Goal: Task Accomplishment & Management: Use online tool/utility

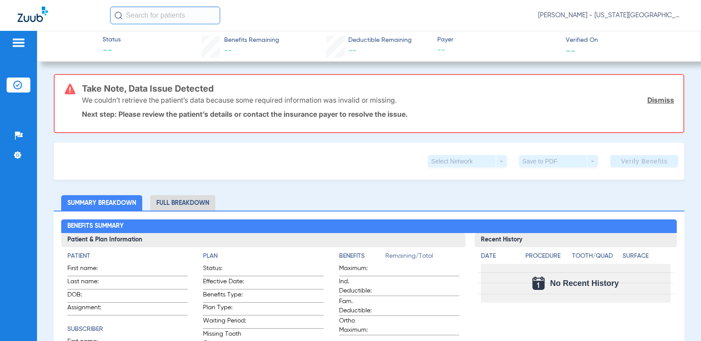
click at [18, 38] on img at bounding box center [18, 42] width 14 height 11
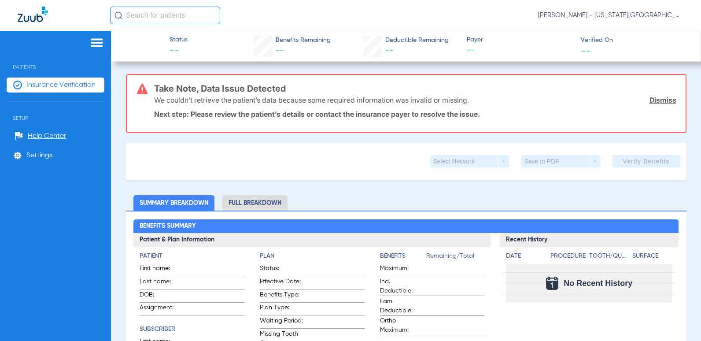
click at [74, 89] on li "Insurance Verification" at bounding box center [56, 85] width 98 height 15
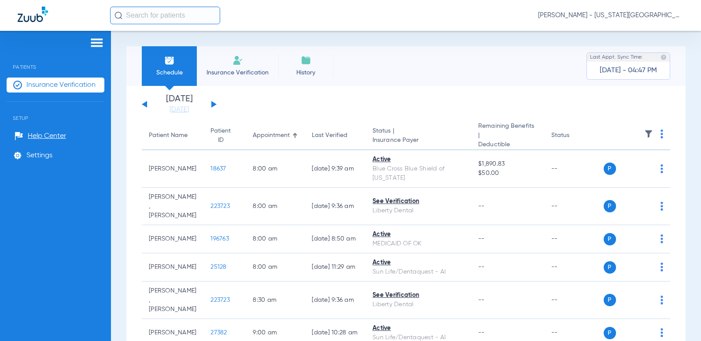
click at [210, 104] on div "Monday 06-09-2025 Tuesday 06-10-2025 Wednesday 06-11-2025 Thursday 06-12-2025 F…" at bounding box center [179, 104] width 75 height 19
click at [212, 103] on button at bounding box center [213, 104] width 5 height 7
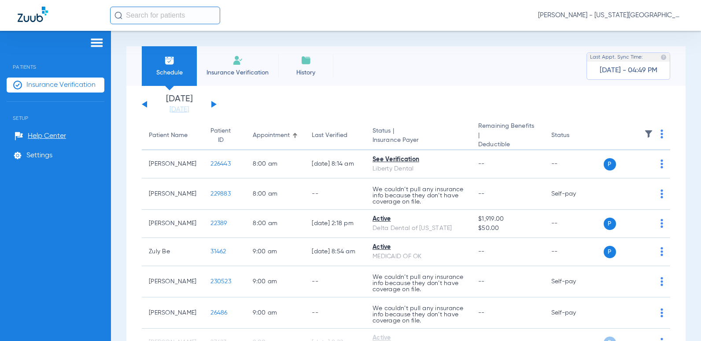
click at [661, 137] on img at bounding box center [662, 133] width 3 height 9
click at [627, 172] on span "Verify All" at bounding box center [621, 169] width 55 height 6
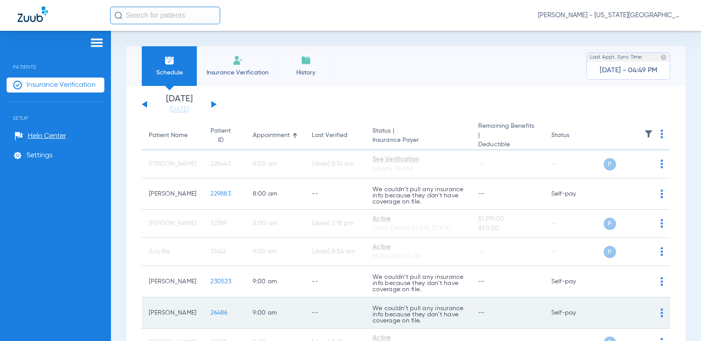
drag, startPoint x: 623, startPoint y: 169, endPoint x: 396, endPoint y: 310, distance: 267.6
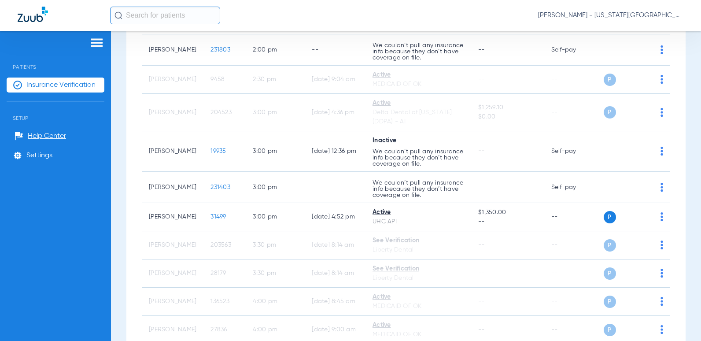
scroll to position [1147, 0]
